Goal: Download file/media

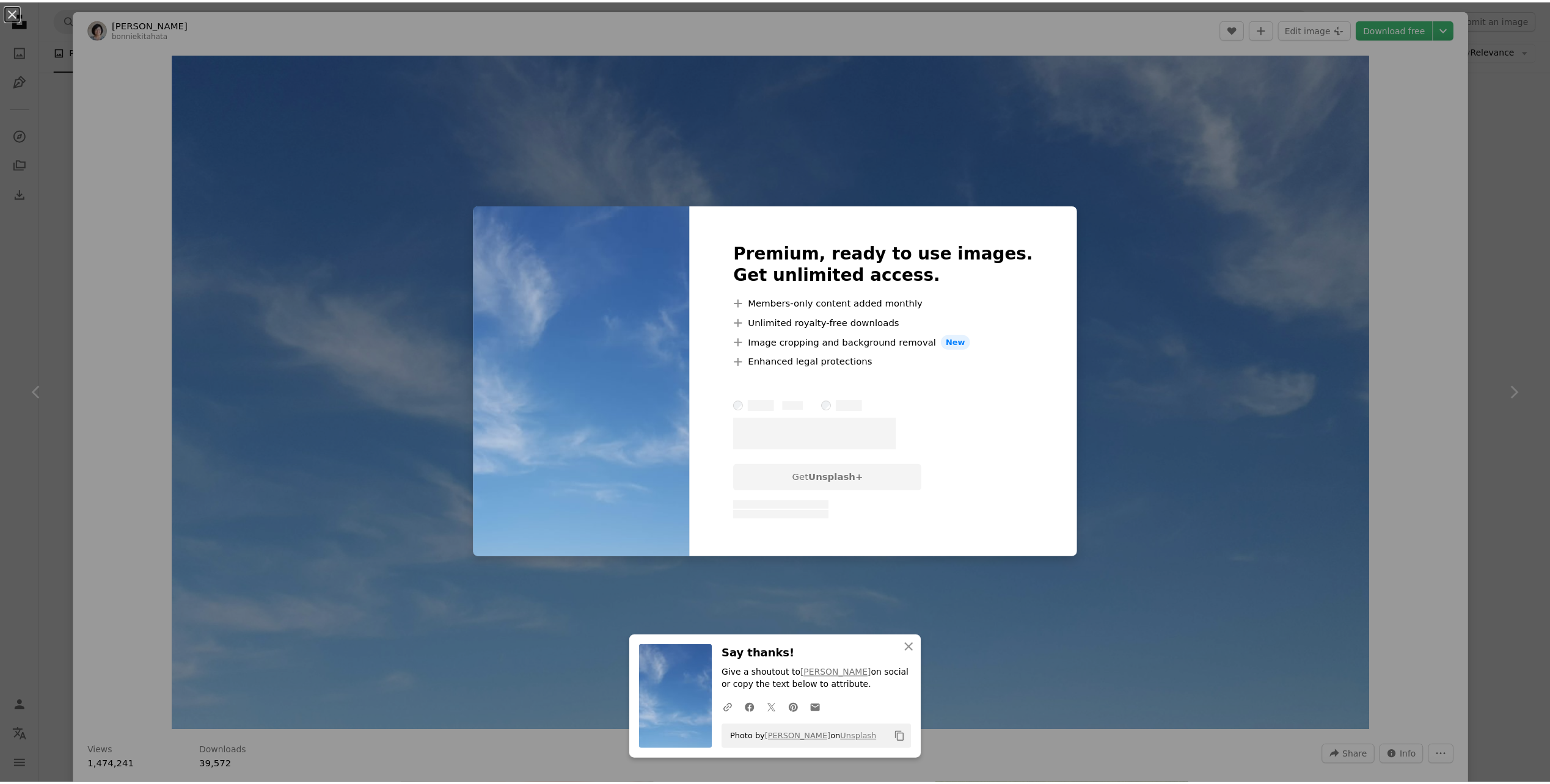
scroll to position [7509, 0]
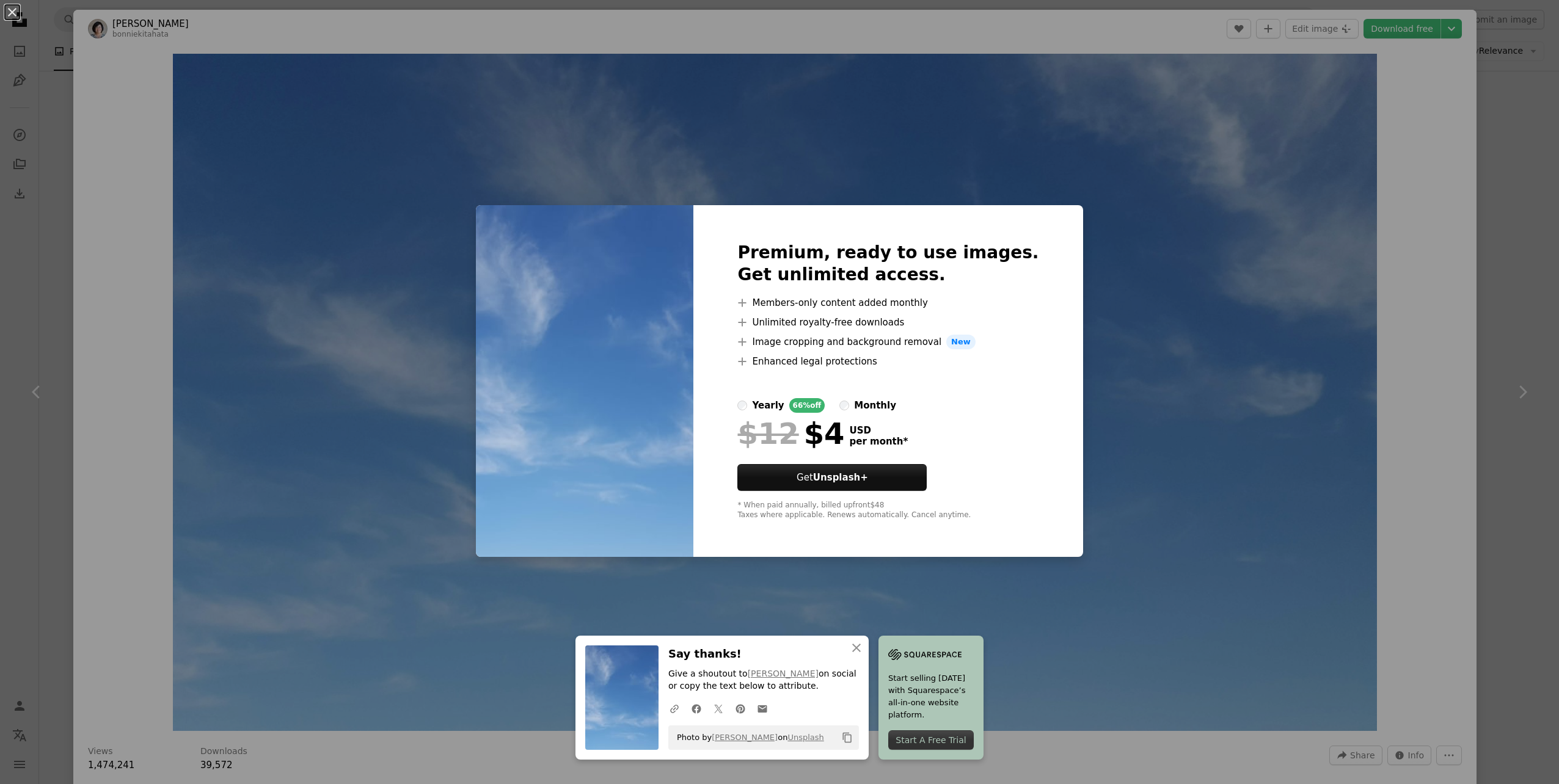
click at [1257, 185] on div "An X shape Premium, ready to use images. Get unlimited access. A plus sign Memb…" at bounding box center [779, 392] width 1559 height 784
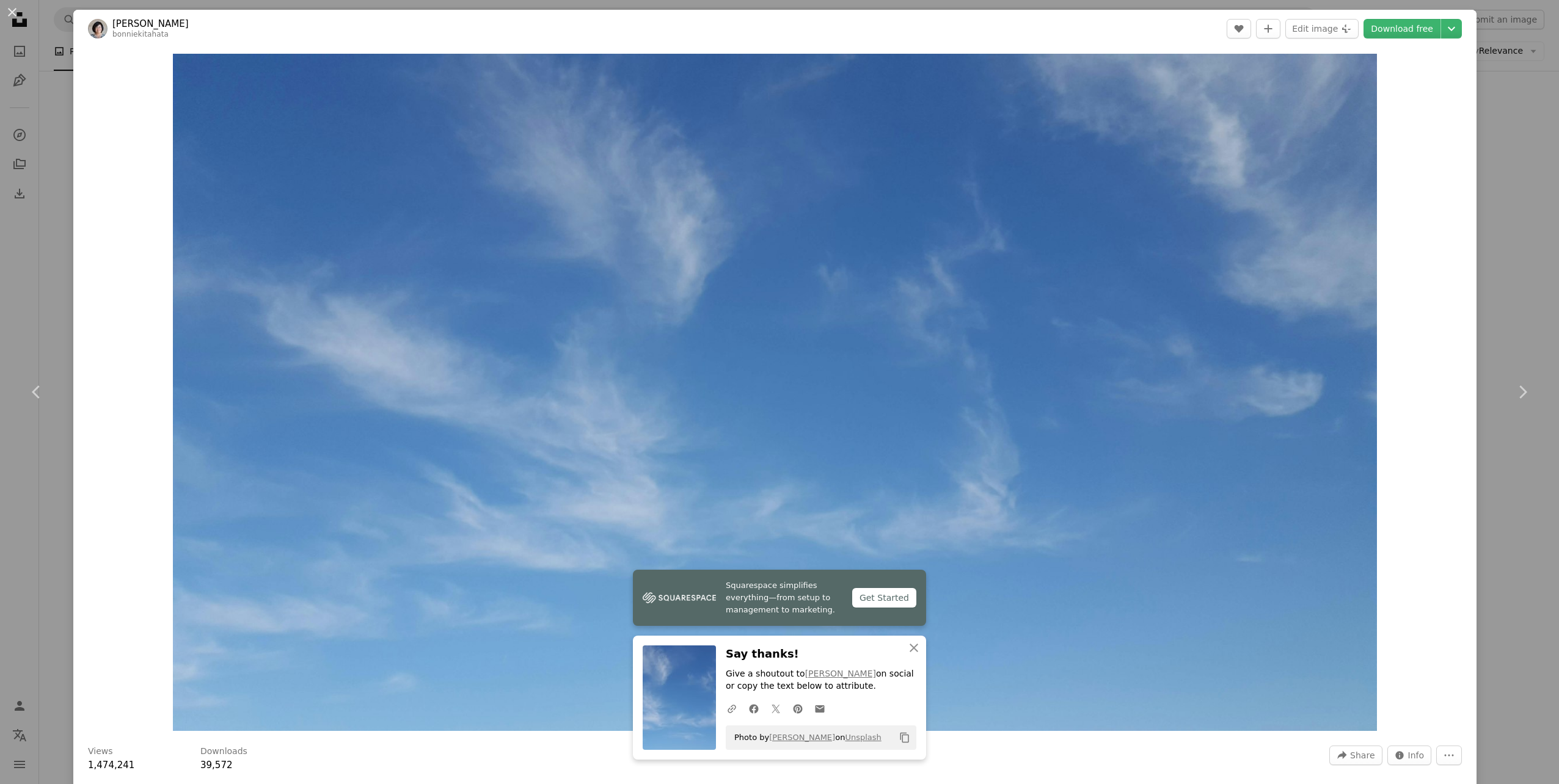
click at [13, 11] on button "An X shape" at bounding box center [11, 11] width 14 height 14
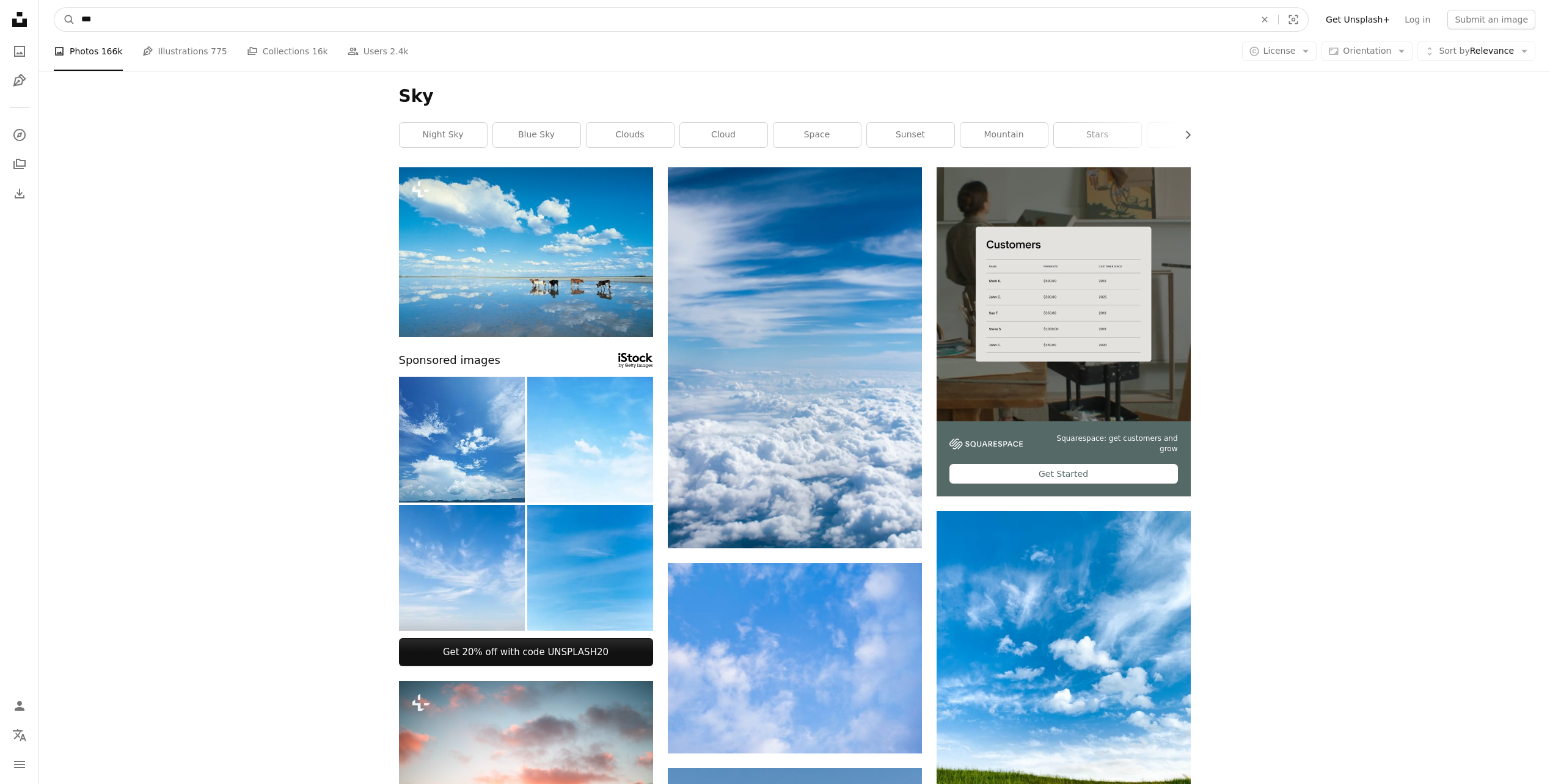
click at [132, 20] on input "***" at bounding box center [663, 19] width 1176 height 24
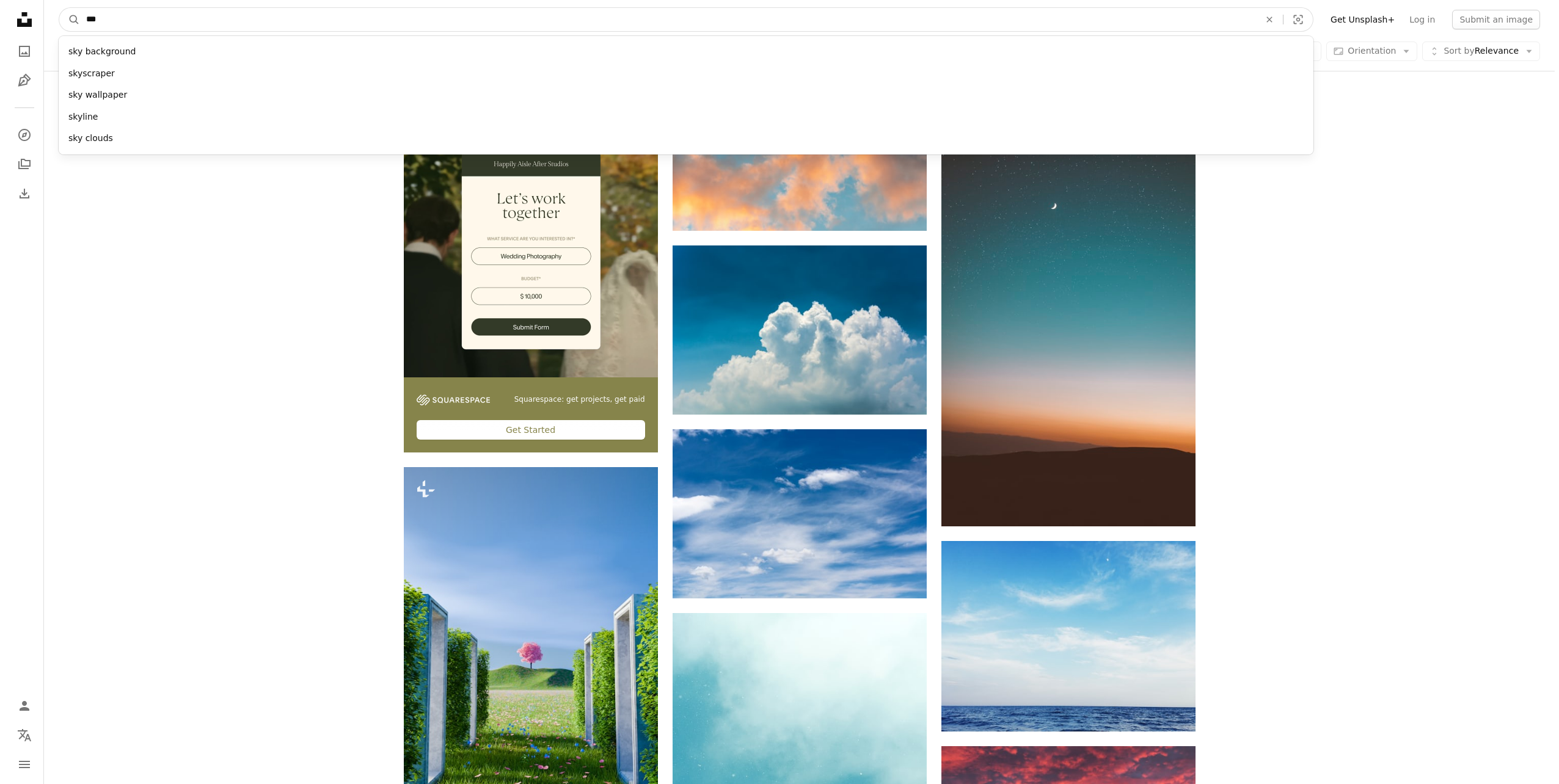
scroll to position [2442, 0]
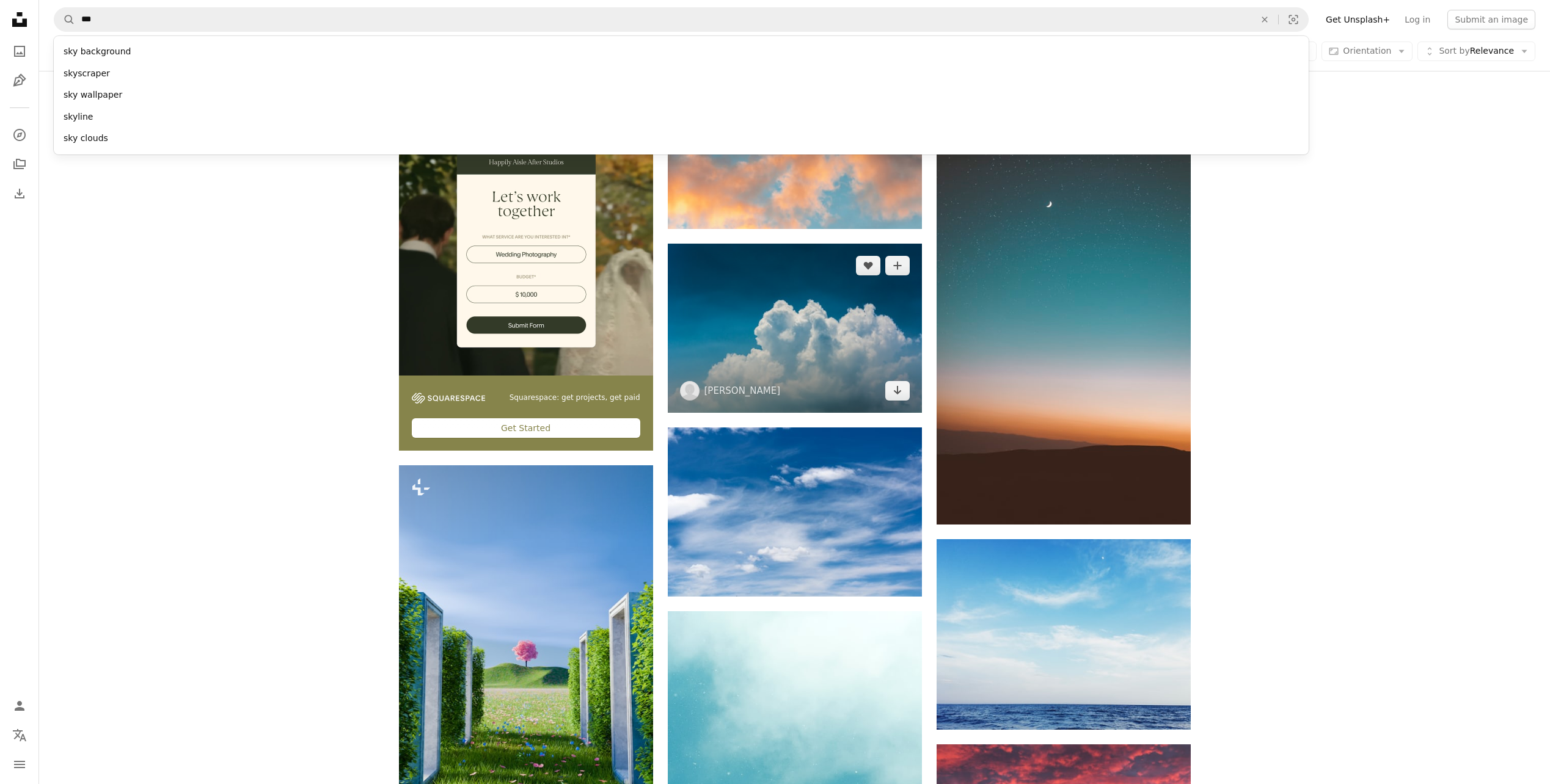
click at [807, 319] on img at bounding box center [794, 328] width 254 height 169
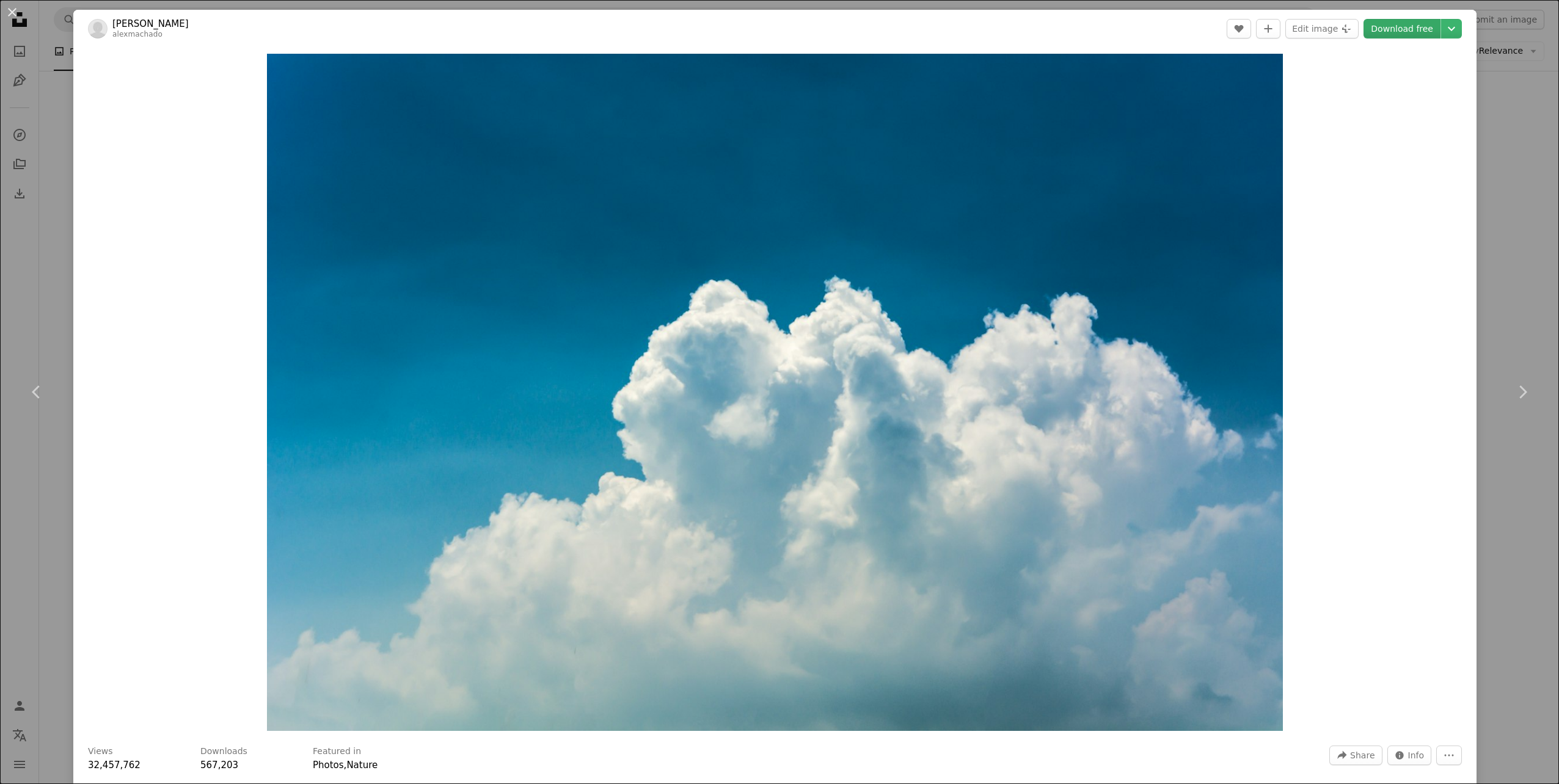
click at [1384, 30] on link "Download free" at bounding box center [1401, 29] width 77 height 20
